Goal: Task Accomplishment & Management: Use online tool/utility

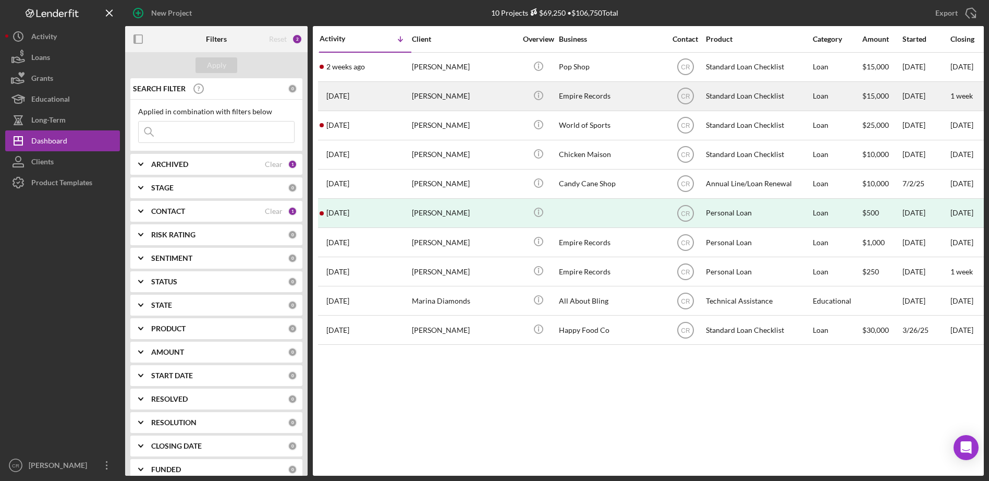
click at [439, 94] on div "[PERSON_NAME]" at bounding box center [464, 96] width 104 height 28
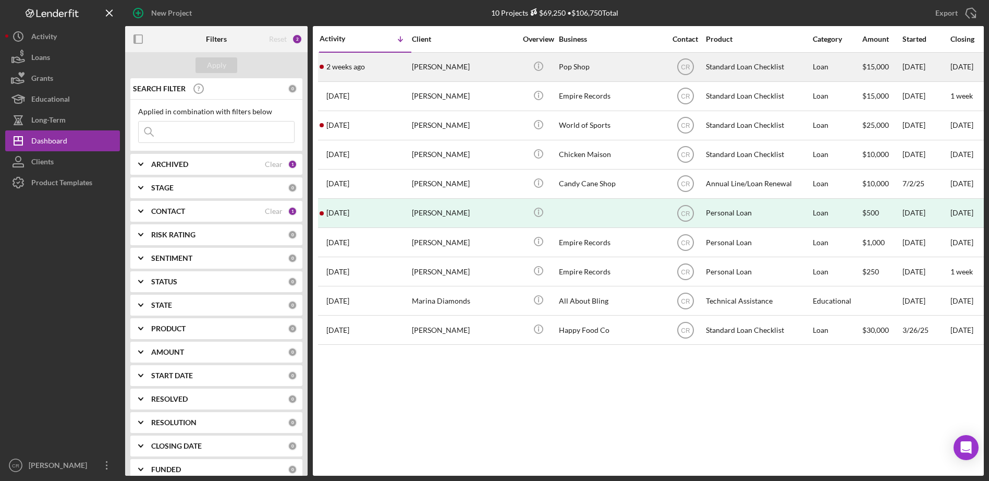
click at [458, 72] on div "[PERSON_NAME]" at bounding box center [464, 67] width 104 height 28
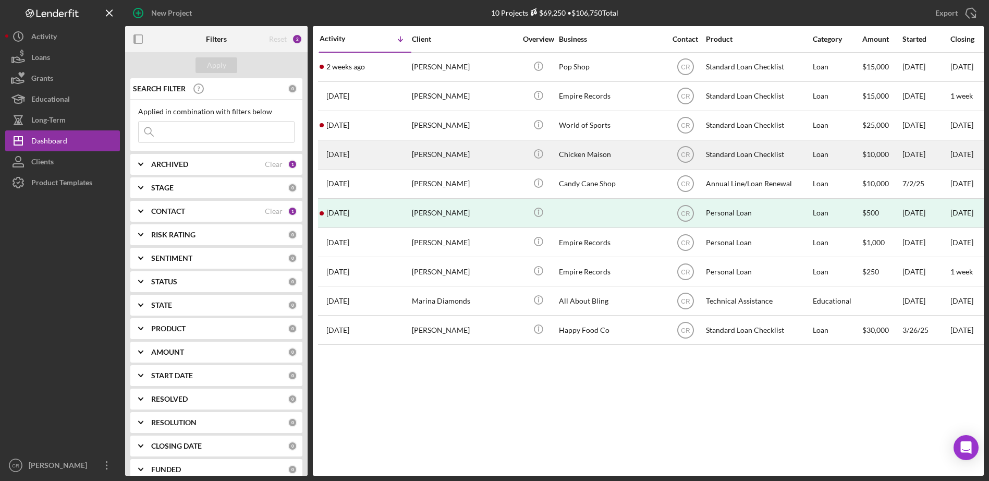
click at [486, 144] on div "[PERSON_NAME]" at bounding box center [464, 155] width 104 height 28
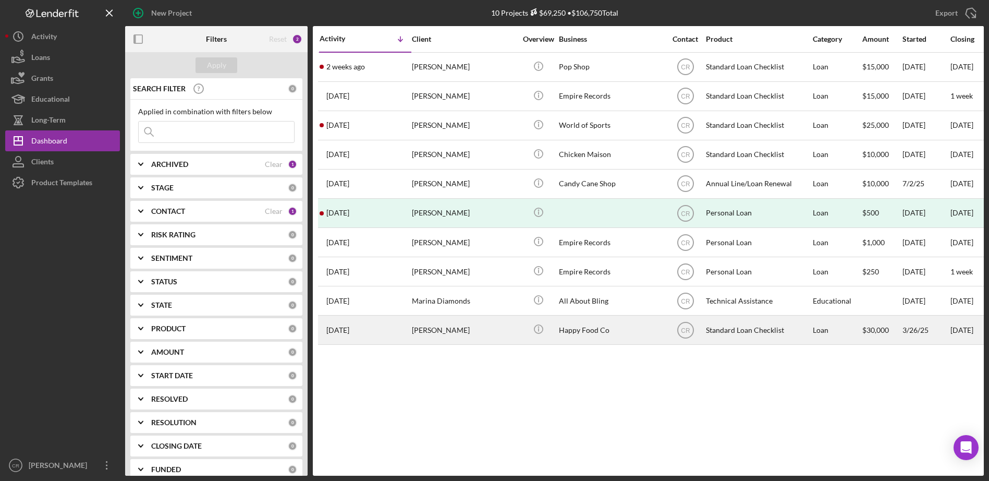
click at [480, 331] on div "[PERSON_NAME]" at bounding box center [464, 330] width 104 height 28
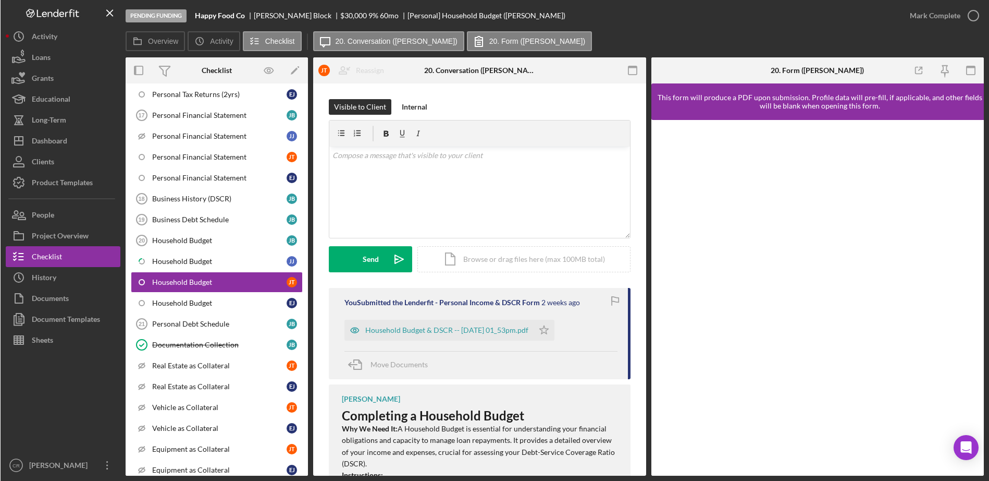
scroll to position [512, 0]
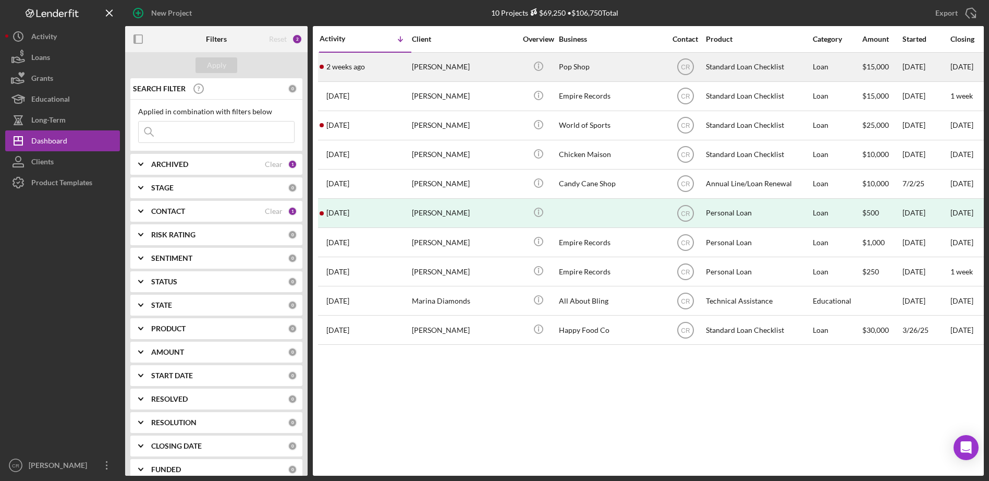
click at [438, 71] on div "[PERSON_NAME]" at bounding box center [464, 67] width 104 height 28
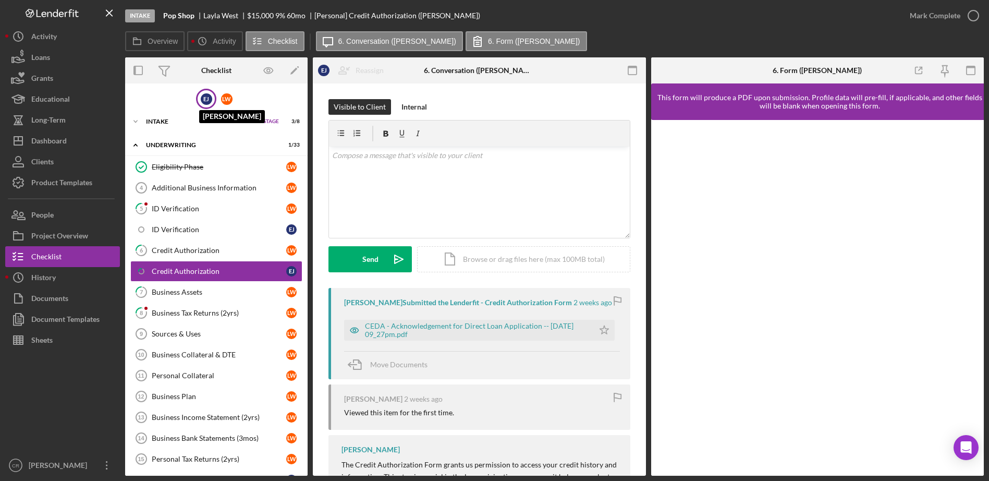
click at [203, 98] on div "[PERSON_NAME]" at bounding box center [206, 98] width 11 height 11
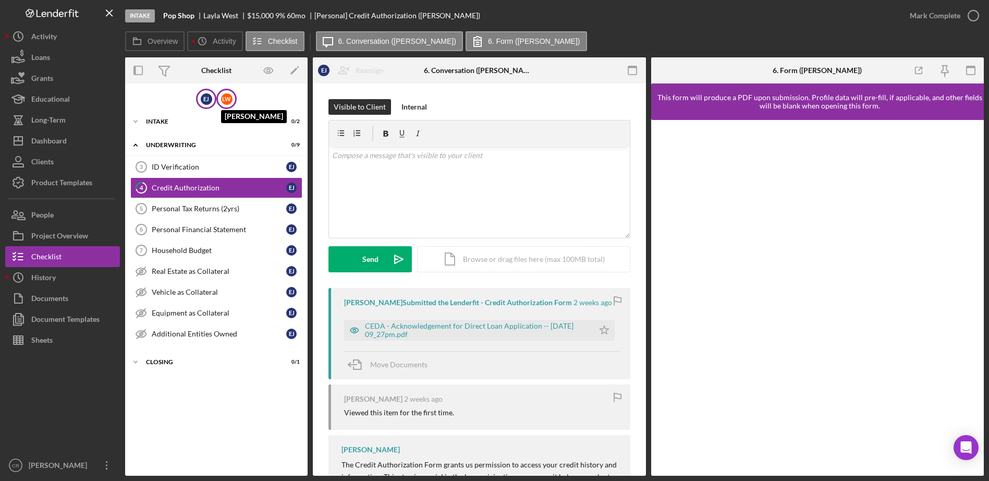
click at [227, 98] on div "[PERSON_NAME]" at bounding box center [226, 98] width 11 height 11
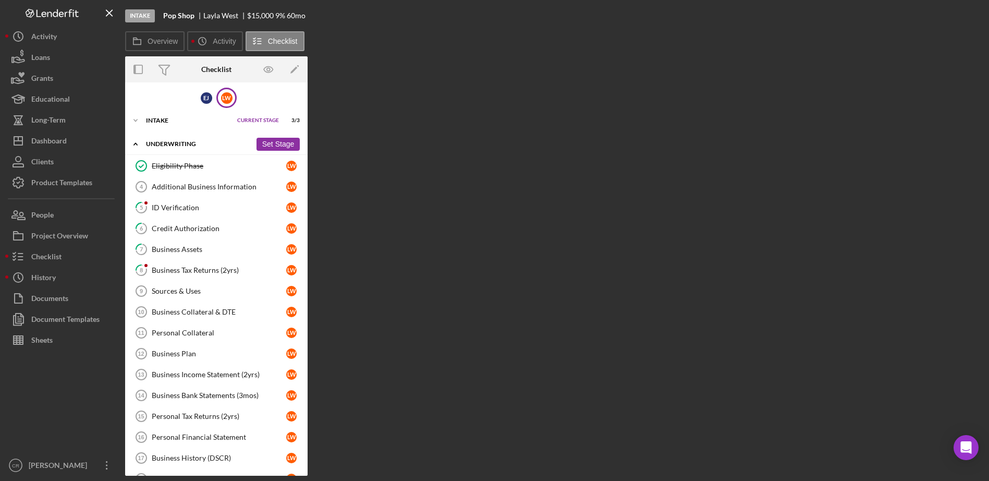
click at [137, 146] on icon "Icon/Expander" at bounding box center [135, 143] width 21 height 21
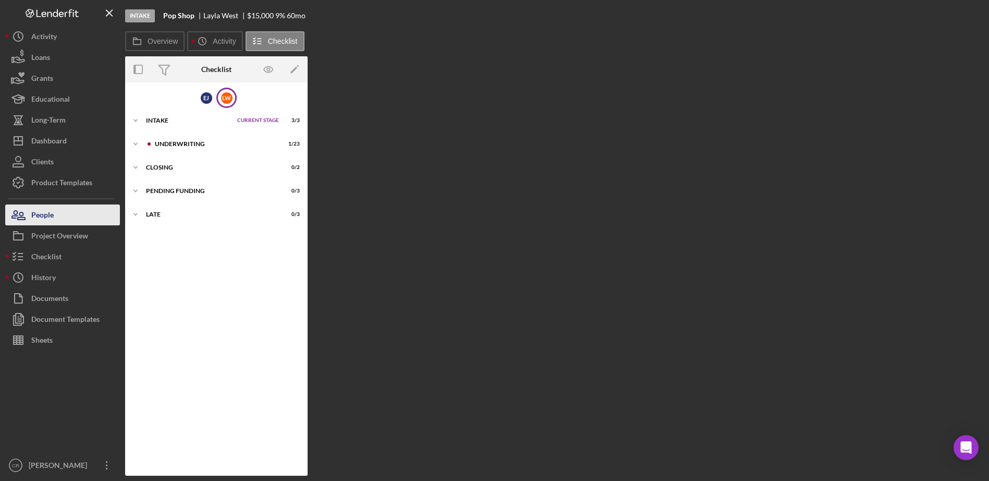
click at [64, 208] on button "People" at bounding box center [62, 214] width 115 height 21
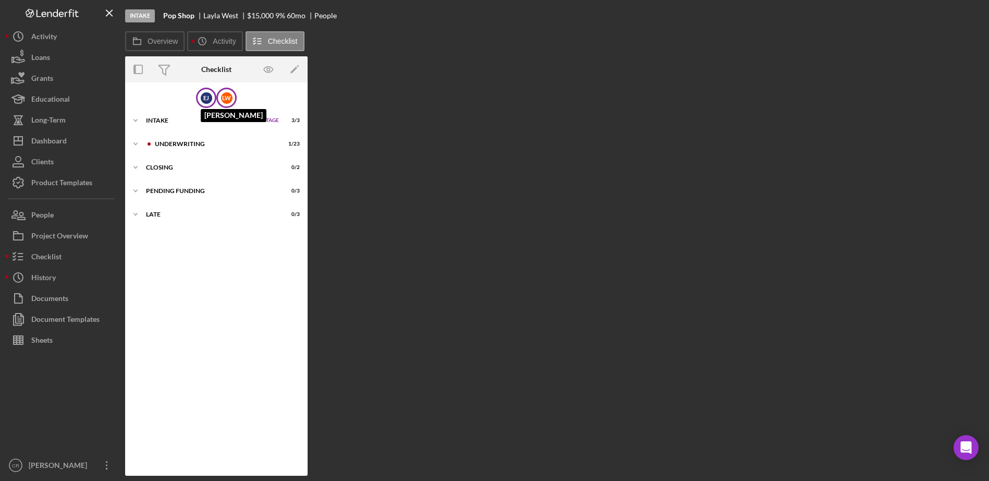
click at [201, 98] on div "[PERSON_NAME]" at bounding box center [206, 97] width 11 height 11
click at [180, 122] on div "Intake" at bounding box center [189, 120] width 86 height 6
click at [182, 148] on link "Personal Profile 1 Personal Profile [PERSON_NAME]" at bounding box center [216, 142] width 172 height 21
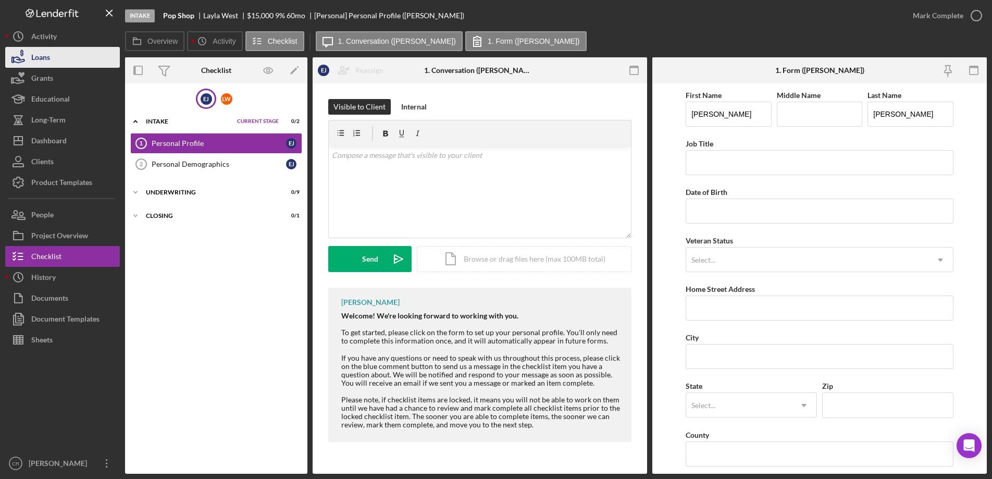
click at [40, 59] on div "Loans" at bounding box center [40, 58] width 19 height 23
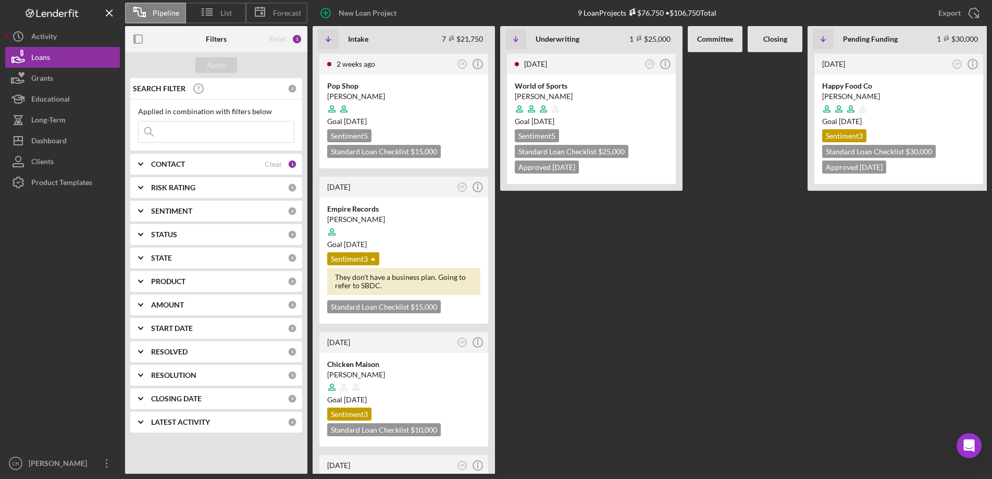
click at [275, 41] on div "Reset" at bounding box center [278, 39] width 18 height 8
click at [278, 165] on div "Clear" at bounding box center [274, 164] width 18 height 8
click at [216, 66] on div "Apply" at bounding box center [216, 65] width 19 height 16
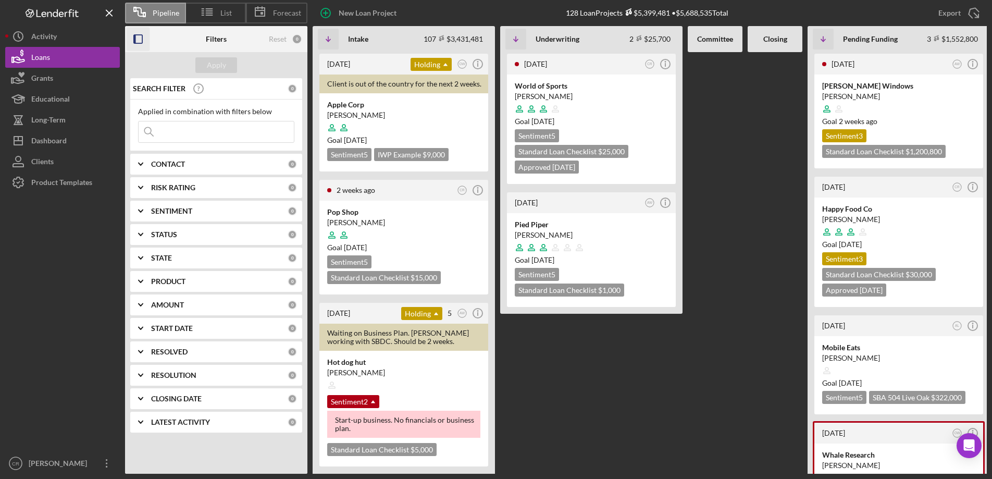
click at [139, 38] on icon "button" at bounding box center [138, 39] width 23 height 23
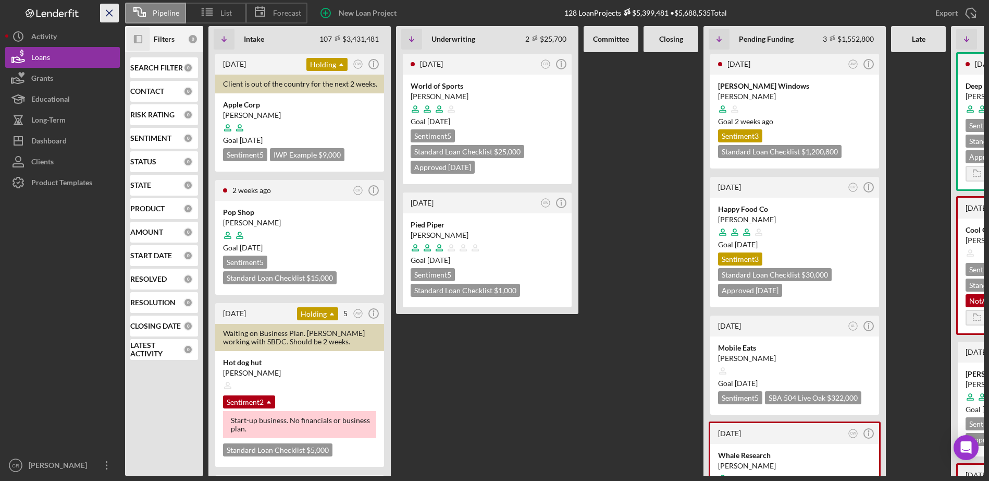
click at [110, 15] on icon "Icon/Menu Close" at bounding box center [109, 13] width 23 height 23
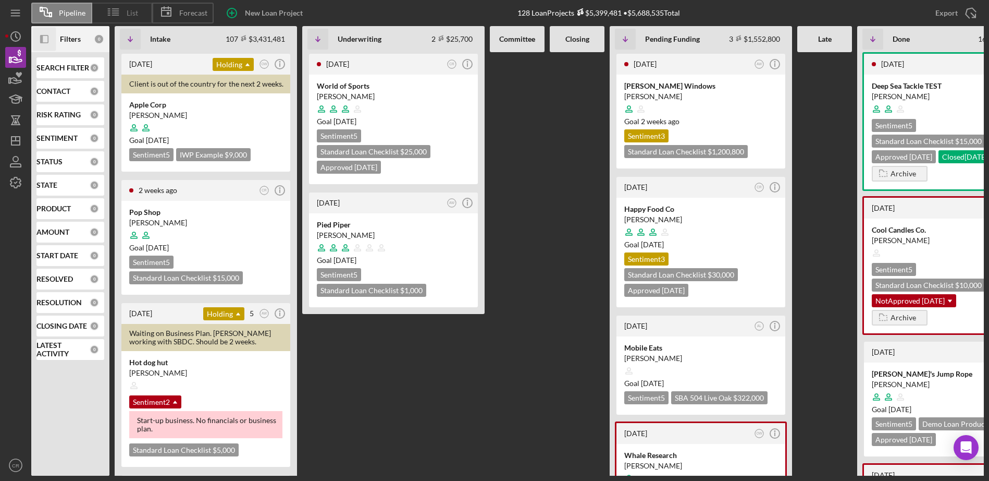
scroll to position [0, 61]
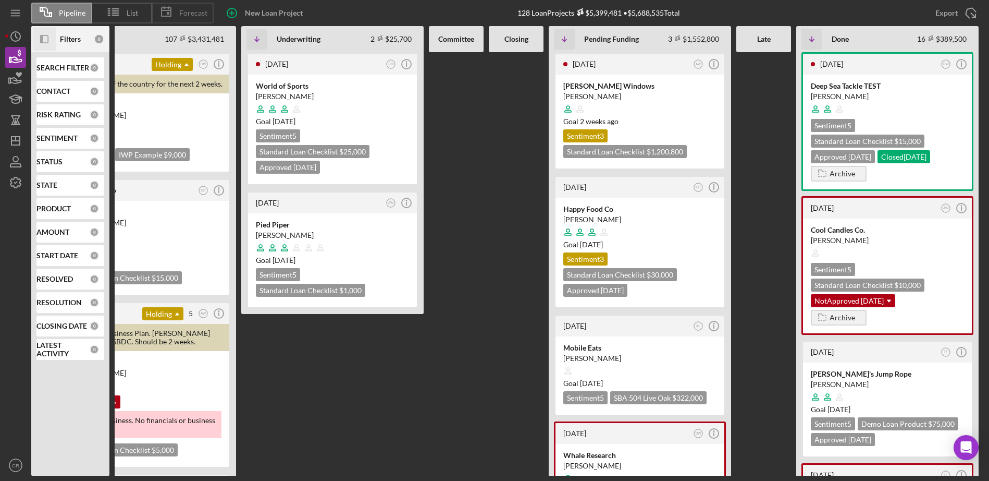
click at [189, 13] on span "Forecast" at bounding box center [193, 13] width 28 height 8
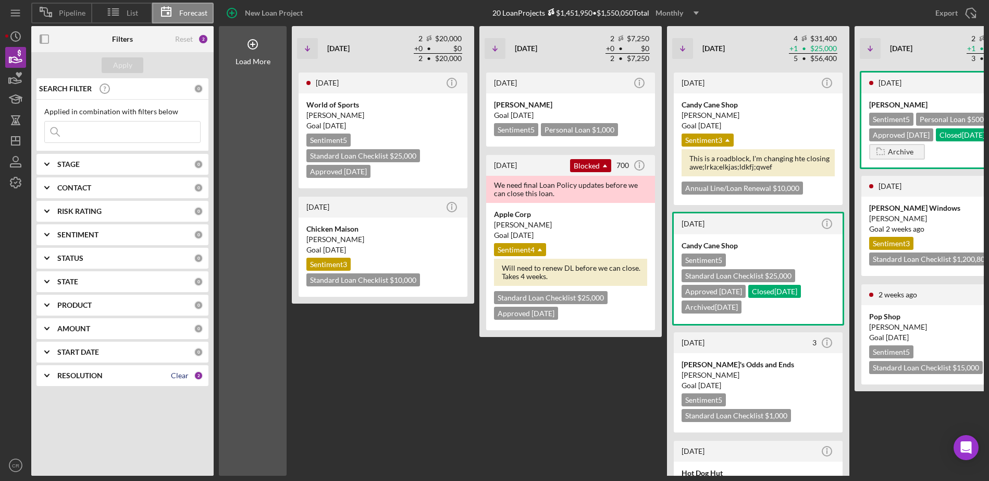
click at [185, 377] on div "Clear" at bounding box center [180, 375] width 18 height 8
click at [126, 67] on div "Apply" at bounding box center [122, 65] width 19 height 16
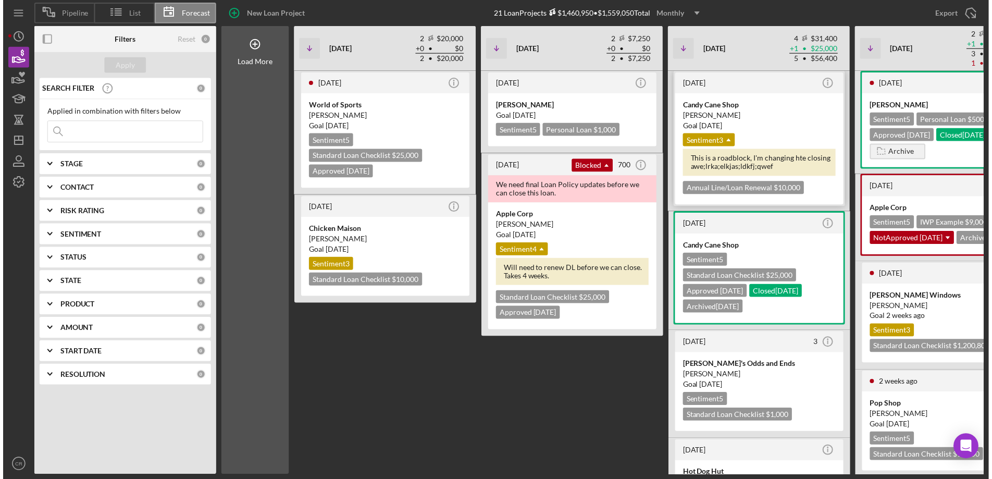
scroll to position [0, 494]
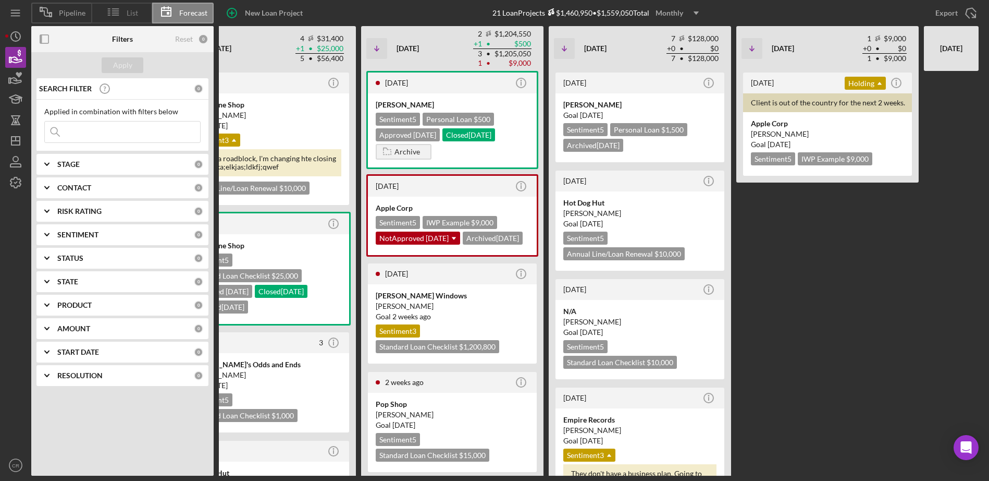
click at [125, 16] on icon at bounding box center [114, 12] width 26 height 26
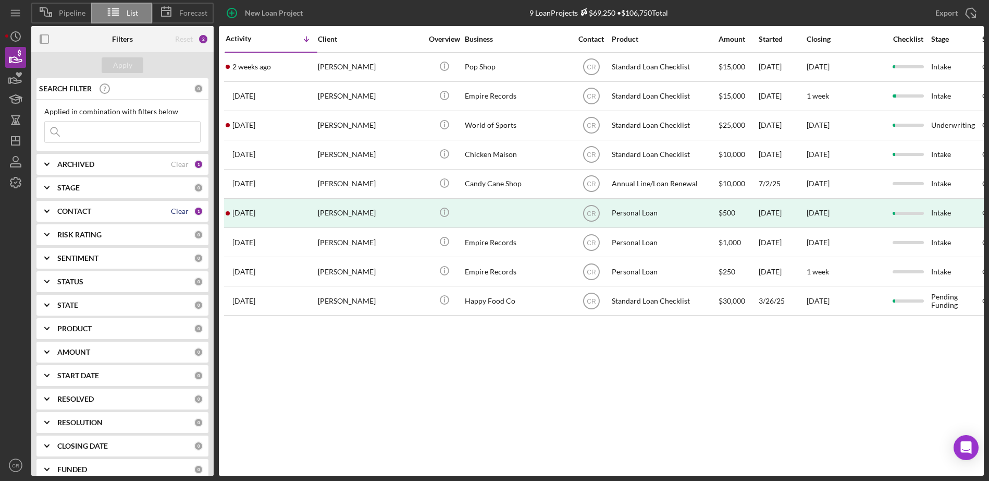
click at [181, 209] on div "Clear" at bounding box center [180, 211] width 18 height 8
click at [127, 62] on div "Apply" at bounding box center [122, 65] width 19 height 16
